Goal: Information Seeking & Learning: Learn about a topic

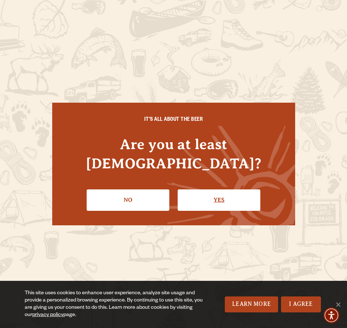
click at [226, 189] on link "Yes" at bounding box center [219, 199] width 83 height 21
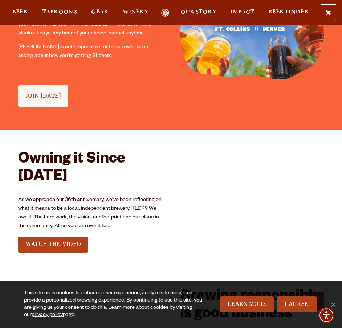
scroll to position [725, 0]
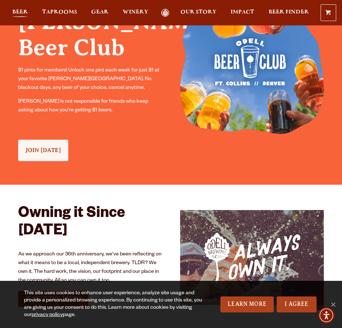
click at [15, 9] on span "Beer" at bounding box center [20, 12] width 16 height 6
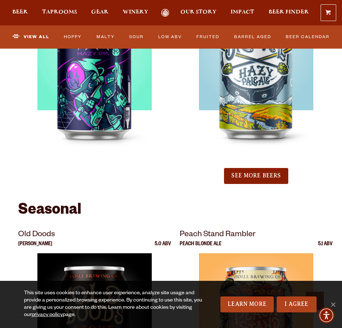
scroll to position [1488, 0]
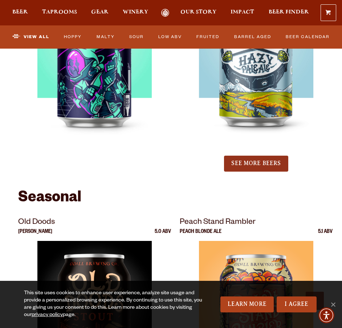
click at [261, 163] on button "See More Beers" at bounding box center [256, 164] width 64 height 16
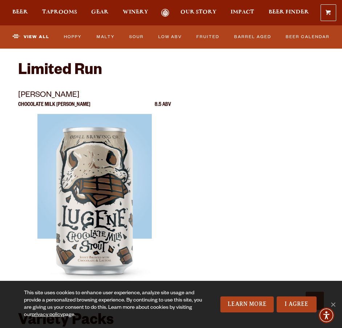
scroll to position [2504, 0]
